Goal: Find specific page/section: Find specific page/section

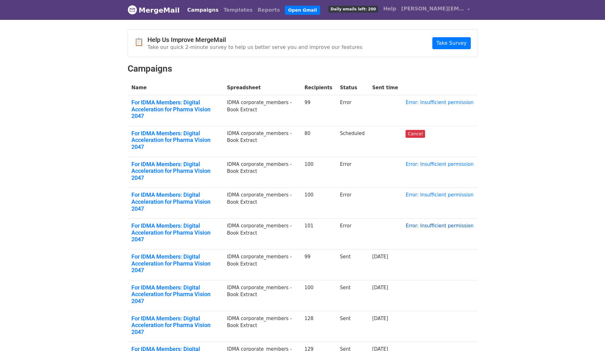
click at [440, 223] on link "Error: Insufficient permission" at bounding box center [439, 226] width 68 height 6
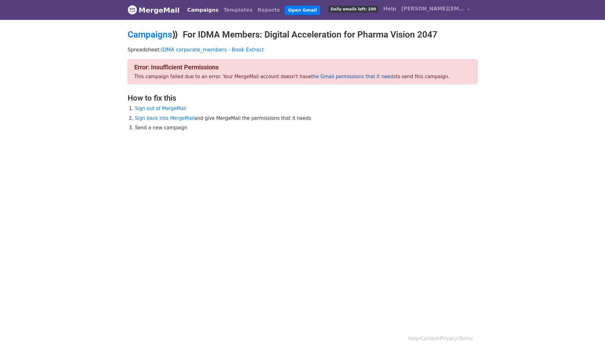
click at [318, 78] on link "the Gmail permissions that it needs" at bounding box center [353, 77] width 84 height 6
click at [153, 36] on link "Campaigns" at bounding box center [150, 34] width 44 height 10
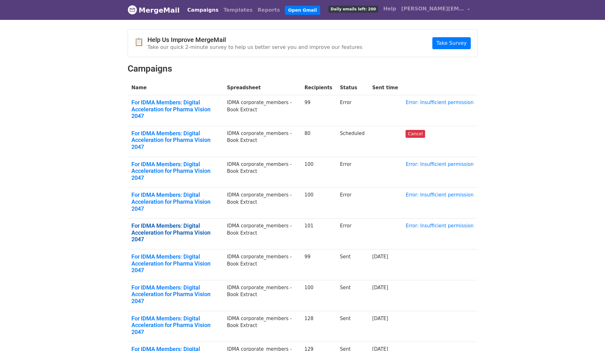
click at [211, 222] on link "For IDMA Members: Digital Acceleration for Pharma Vision 2047" at bounding box center [175, 232] width 88 height 20
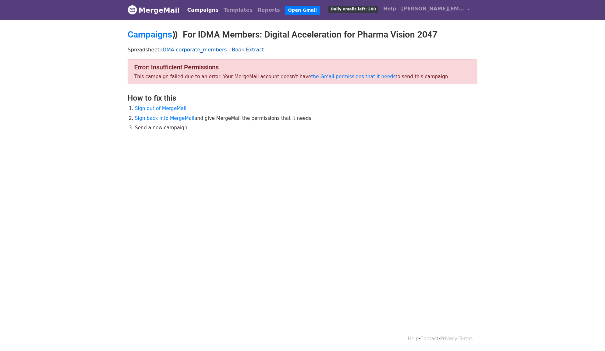
click at [247, 51] on link "IDMA corporate_members - Book Extract" at bounding box center [212, 50] width 103 height 6
click at [323, 77] on link "the Gmail permissions that it needs" at bounding box center [353, 77] width 84 height 6
click at [159, 36] on link "Campaigns" at bounding box center [150, 34] width 44 height 10
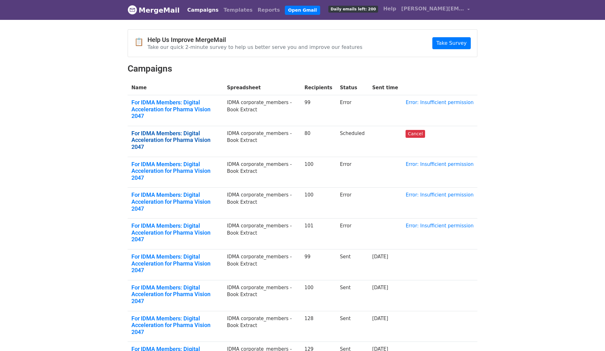
click at [219, 130] on link "For IDMA Members: Digital Acceleration for Pharma Vision 2047" at bounding box center [175, 140] width 88 height 20
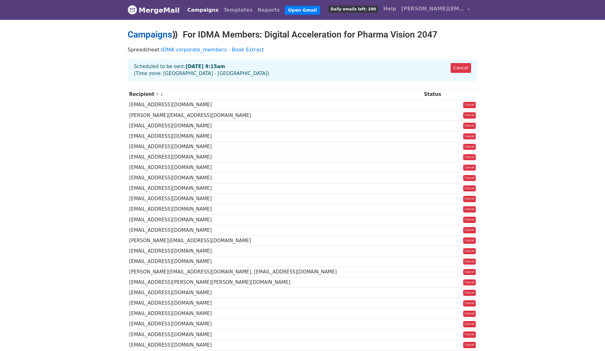
click at [164, 34] on link "Campaigns" at bounding box center [150, 34] width 44 height 10
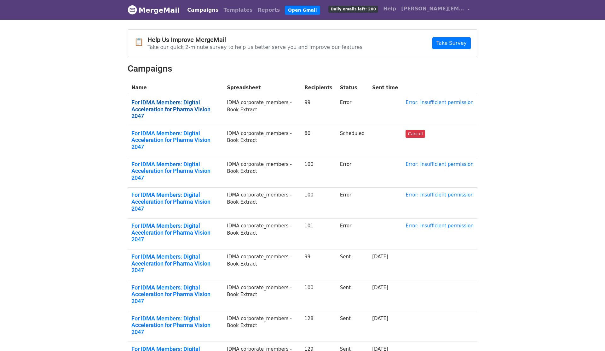
click at [211, 101] on link "For IDMA Members: Digital Acceleration for Pharma Vision 2047" at bounding box center [175, 109] width 88 height 20
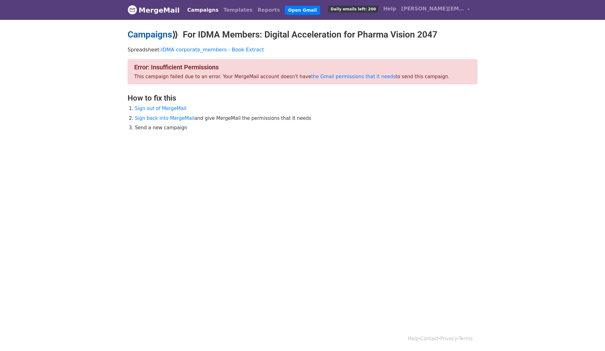
click at [141, 36] on link "Campaigns" at bounding box center [150, 34] width 44 height 10
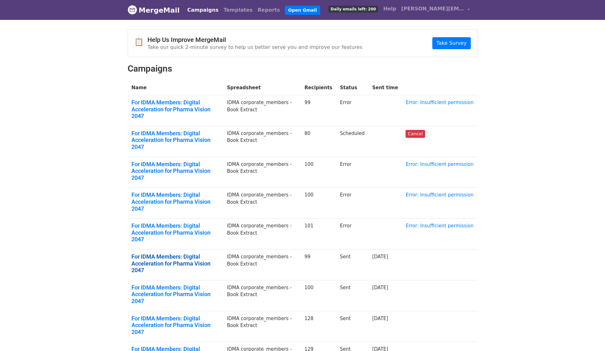
click at [219, 253] on link "For IDMA Members: Digital Acceleration for Pharma Vision 2047" at bounding box center [175, 263] width 88 height 20
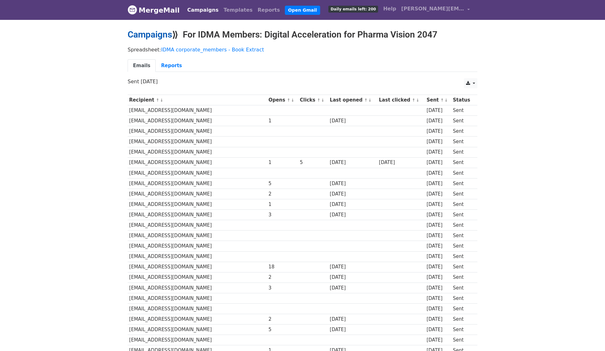
click at [158, 36] on link "Campaigns" at bounding box center [150, 34] width 44 height 10
